Goal: Task Accomplishment & Management: Complete application form

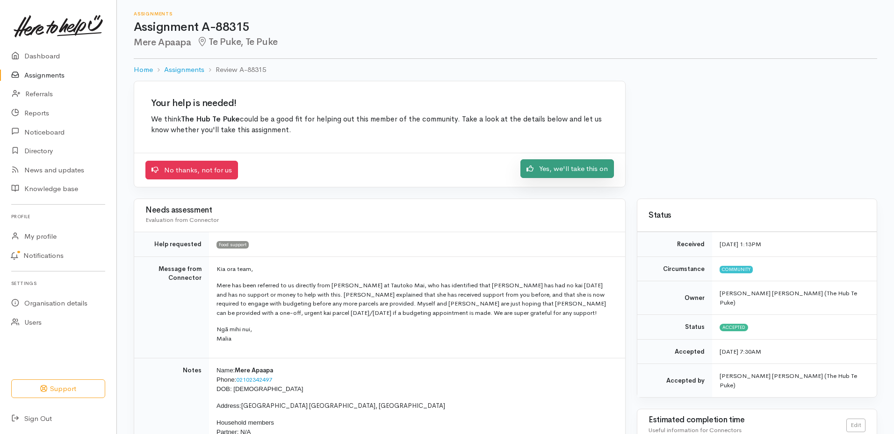
click at [579, 173] on link "Yes, we'll take this on" at bounding box center [567, 168] width 94 height 19
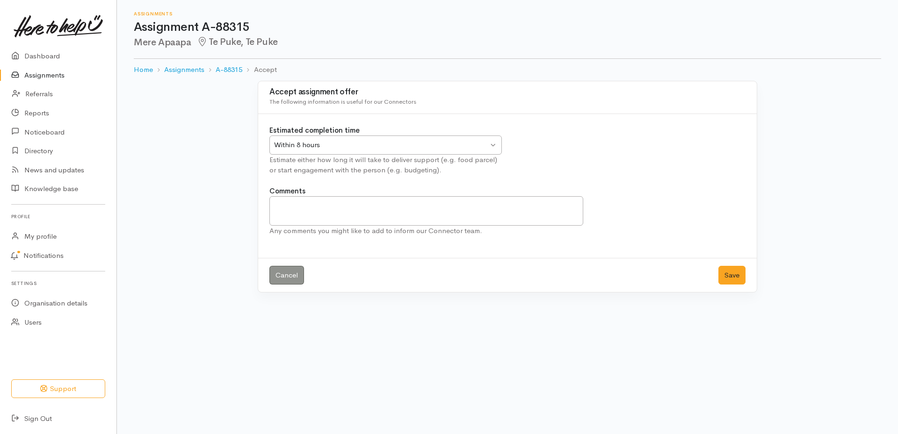
click at [491, 143] on div "Within 8 hours Within 8 hours" at bounding box center [385, 145] width 232 height 19
click at [286, 205] on textarea "Comments" at bounding box center [426, 210] width 314 height 29
click at [724, 276] on button "Save" at bounding box center [731, 275] width 27 height 19
click at [730, 276] on button "Save" at bounding box center [731, 275] width 27 height 19
click at [59, 76] on link "Assignments" at bounding box center [58, 75] width 116 height 19
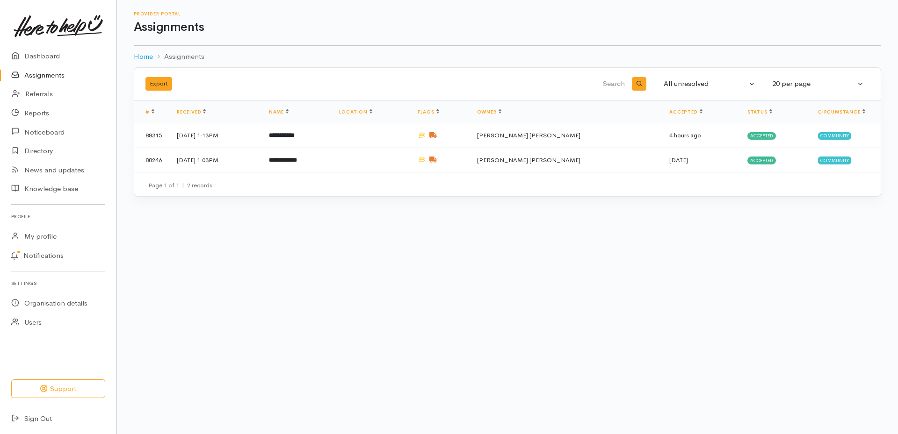
click at [53, 72] on link "Assignments" at bounding box center [58, 75] width 116 height 19
click at [501, 113] on link "Owner" at bounding box center [489, 112] width 24 height 6
click at [561, 132] on span "[PERSON_NAME] [PERSON_NAME]" at bounding box center [528, 136] width 103 height 8
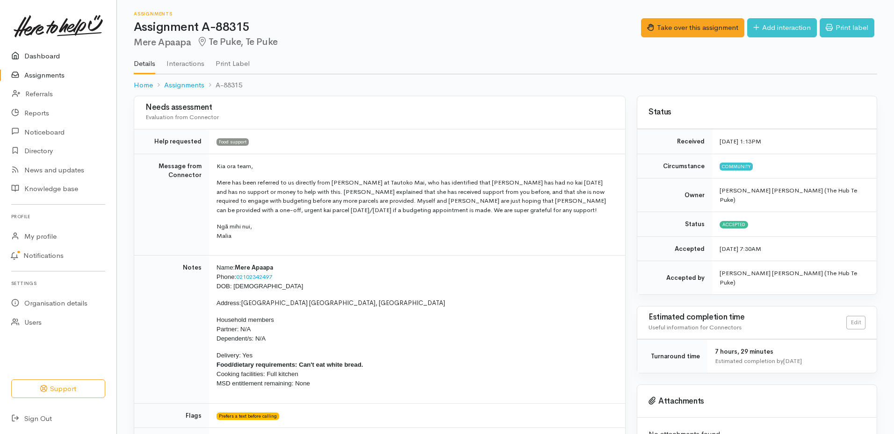
click at [42, 54] on link "Dashboard" at bounding box center [58, 56] width 116 height 19
